Goal: Task Accomplishment & Management: Use online tool/utility

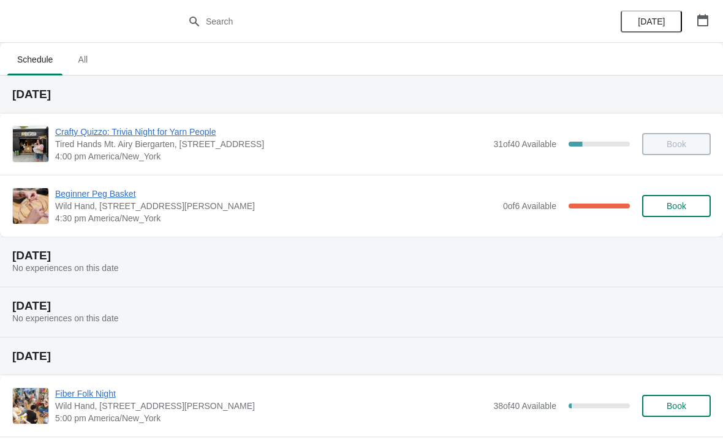
click at [650, 213] on button "Book" at bounding box center [676, 206] width 69 height 22
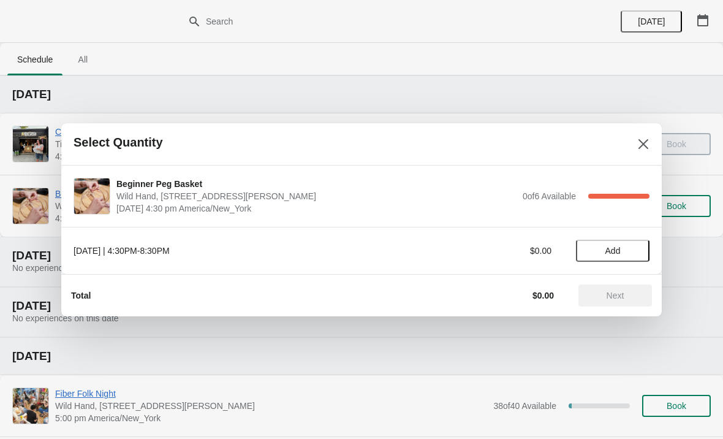
click at [177, 199] on span "Wild Hand, [STREET_ADDRESS][PERSON_NAME]" at bounding box center [316, 196] width 400 height 12
click at [183, 197] on span "Wild Hand, [STREET_ADDRESS][PERSON_NAME]" at bounding box center [316, 196] width 400 height 12
click at [245, 200] on span "Wild Hand, [STREET_ADDRESS][PERSON_NAME]" at bounding box center [316, 196] width 400 height 12
click at [582, 202] on div "0 of 6 Available 100 %" at bounding box center [586, 196] width 127 height 12
click at [167, 254] on div "[DATE] | 4:30PM-8:30PM" at bounding box center [244, 251] width 340 height 12
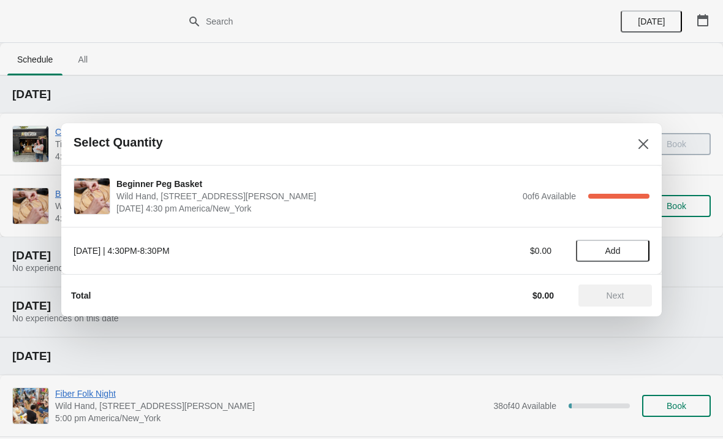
click at [153, 256] on div "[DATE] | 4:30PM-8:30PM" at bounding box center [244, 251] width 340 height 12
click at [144, 199] on span "Wild Hand, [STREET_ADDRESS][PERSON_NAME]" at bounding box center [316, 196] width 400 height 12
click at [107, 201] on img at bounding box center [92, 196] width 36 height 36
click at [184, 210] on span "[DATE] 4:30 pm America/New_York" at bounding box center [316, 208] width 400 height 12
click at [636, 146] on button "Close" at bounding box center [644, 144] width 22 height 22
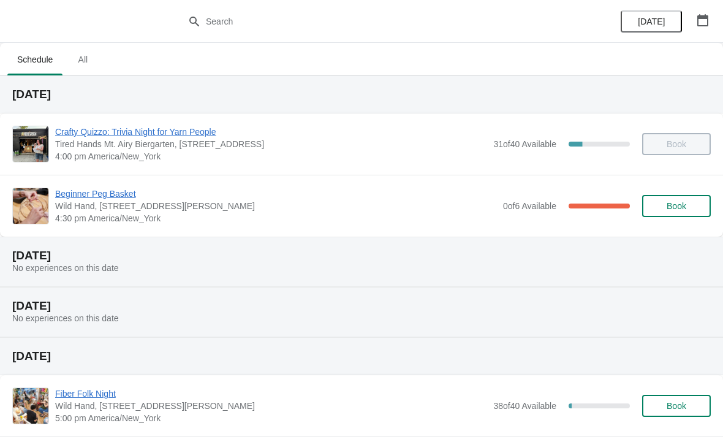
click at [95, 184] on div "Beginner Peg Basket Wild Hand, [STREET_ADDRESS][PERSON_NAME] 4:30 pm America/Ne…" at bounding box center [361, 206] width 723 height 62
click at [98, 199] on span "Beginner Peg Basket" at bounding box center [276, 194] width 442 height 12
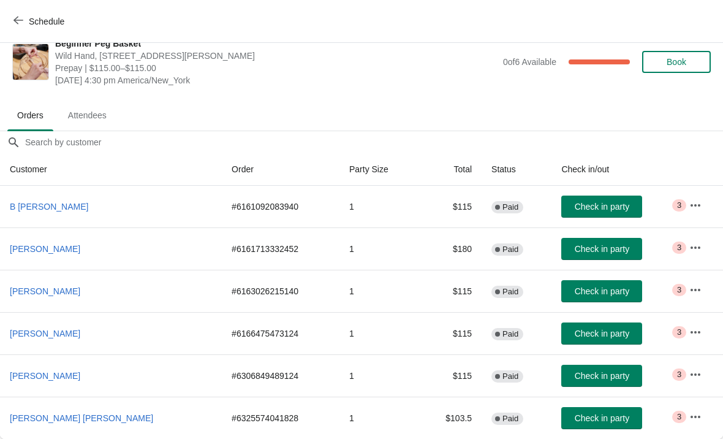
scroll to position [18, 0]
click at [562, 427] on button "Check in party" at bounding box center [601, 418] width 81 height 22
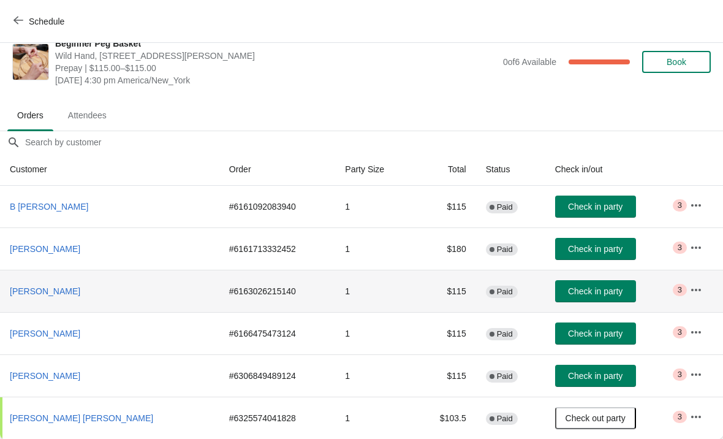
click at [567, 278] on td "Check in party" at bounding box center [613, 291] width 135 height 42
click at [555, 294] on button "Check in party" at bounding box center [595, 291] width 81 height 22
click at [561, 341] on button "Check in party" at bounding box center [595, 333] width 81 height 22
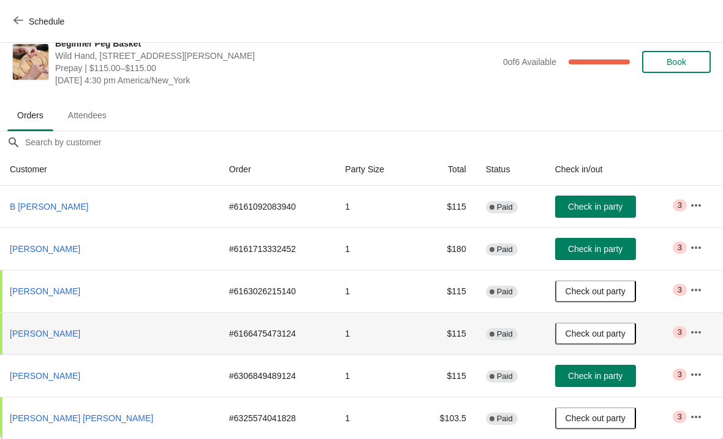
click at [555, 381] on button "Check in party" at bounding box center [595, 376] width 81 height 22
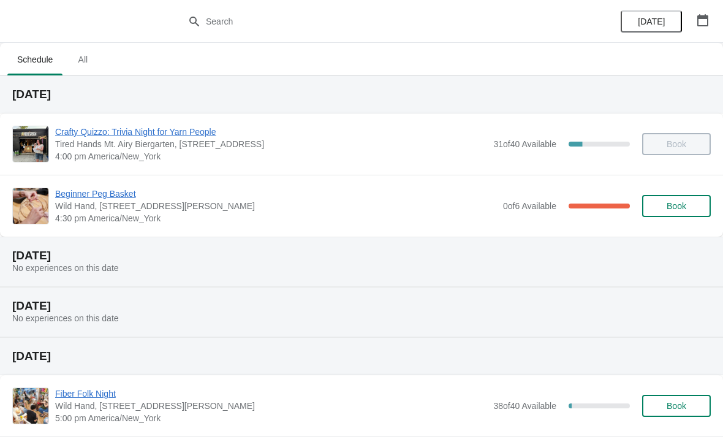
click at [87, 197] on span "Beginner Peg Basket" at bounding box center [276, 194] width 442 height 12
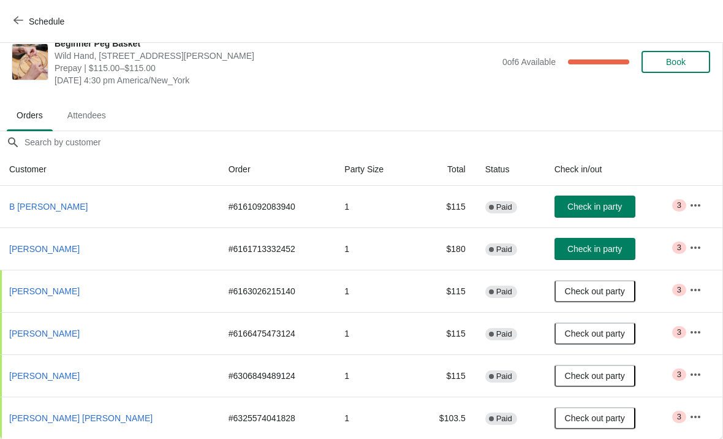
scroll to position [18, 1]
